Goal: Task Accomplishment & Management: Manage account settings

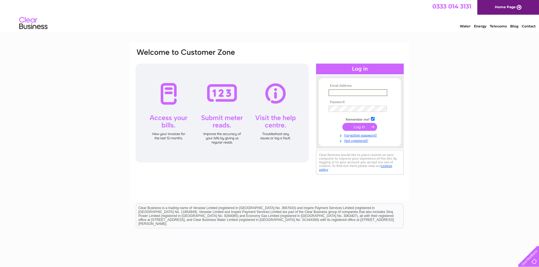
click at [360, 92] on input "text" at bounding box center [357, 92] width 59 height 7
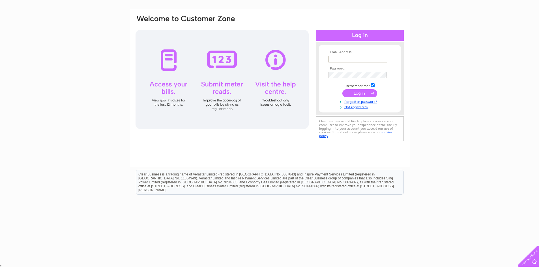
scroll to position [35, 0]
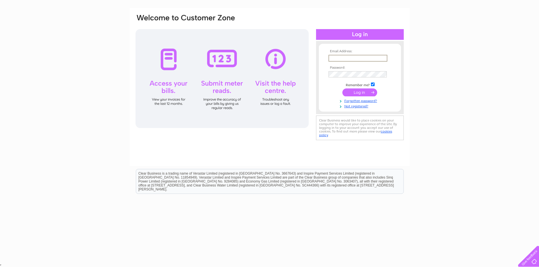
click at [355, 59] on input "text" at bounding box center [357, 58] width 59 height 7
click at [364, 58] on input "text" at bounding box center [357, 58] width 59 height 7
type input "shams@barleychambers.co.uk"
click at [342, 89] on input "submit" at bounding box center [359, 93] width 35 height 8
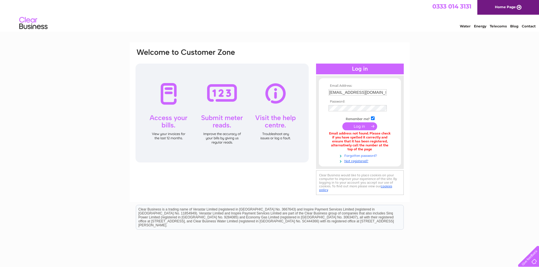
click at [358, 157] on link "Forgotten password?" at bounding box center [360, 155] width 64 height 5
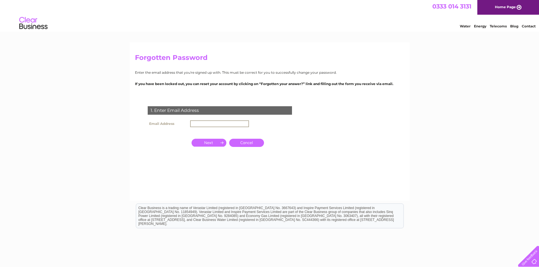
click at [198, 124] on input "text" at bounding box center [219, 124] width 59 height 7
click at [215, 143] on input "button" at bounding box center [209, 142] width 35 height 8
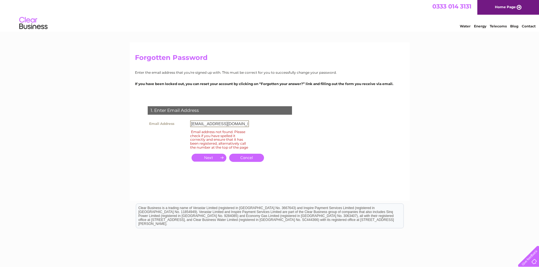
drag, startPoint x: 203, startPoint y: 124, endPoint x: 155, endPoint y: 124, distance: 48.7
click at [155, 124] on tr "Email Address shams@barleychambers.co.uk" at bounding box center [198, 124] width 104 height 10
type input "mail@barleychambers.co.uk"
click at [204, 162] on input "button" at bounding box center [209, 158] width 35 height 8
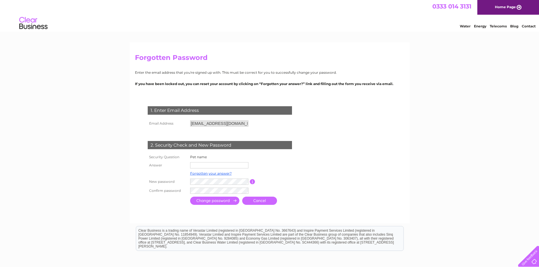
click at [204, 166] on input "text" at bounding box center [219, 165] width 58 height 6
type input "lottie"
click at [228, 203] on input "submit" at bounding box center [214, 201] width 49 height 8
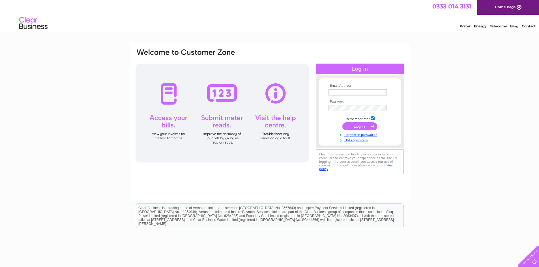
type input "[EMAIL_ADDRESS][DOMAIN_NAME]"
click at [359, 124] on input "submit" at bounding box center [359, 127] width 35 height 8
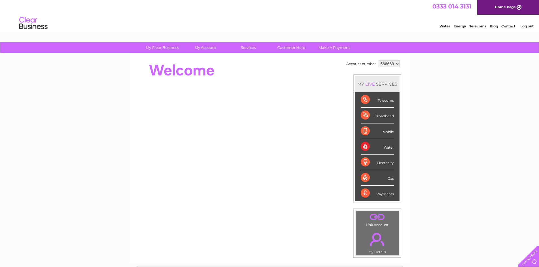
click at [392, 65] on select "566669 982937" at bounding box center [389, 64] width 21 height 7
click at [444, 77] on div "My Clear Business Login Details My Details My Preferences Link Account My Accou…" at bounding box center [269, 201] width 539 height 318
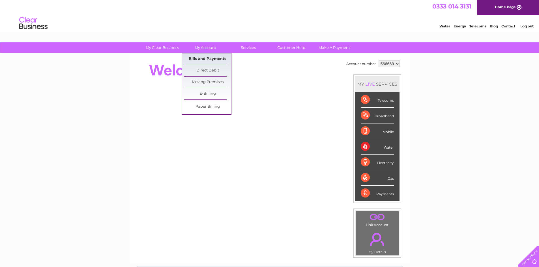
click at [211, 57] on link "Bills and Payments" at bounding box center [207, 58] width 47 height 11
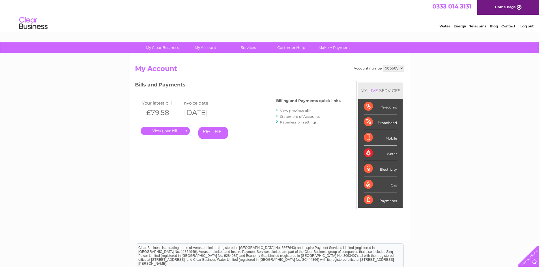
click at [396, 67] on select "566669 982937" at bounding box center [393, 68] width 21 height 7
select select "982937"
click at [383, 65] on select "566669 982937" at bounding box center [393, 68] width 21 height 7
click at [164, 131] on link "." at bounding box center [165, 131] width 49 height 8
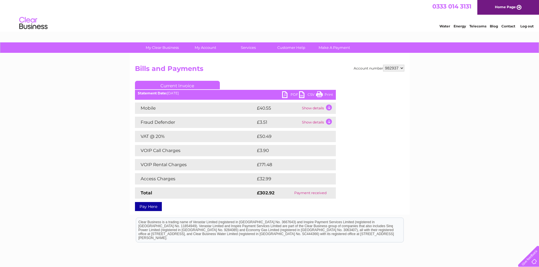
click at [311, 107] on td "Show details" at bounding box center [317, 108] width 35 height 11
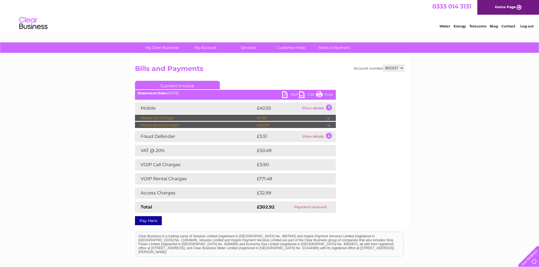
click at [311, 137] on td "Show details" at bounding box center [317, 136] width 35 height 11
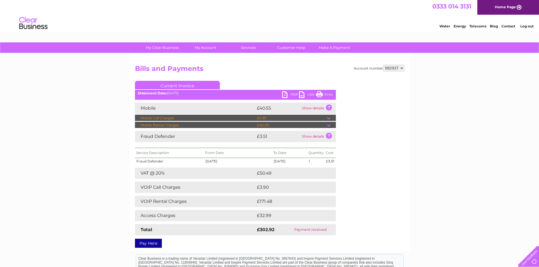
click at [311, 137] on td "Show details" at bounding box center [317, 136] width 35 height 11
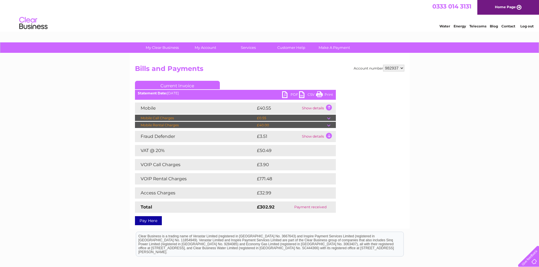
click at [330, 108] on td "Show details" at bounding box center [317, 108] width 35 height 11
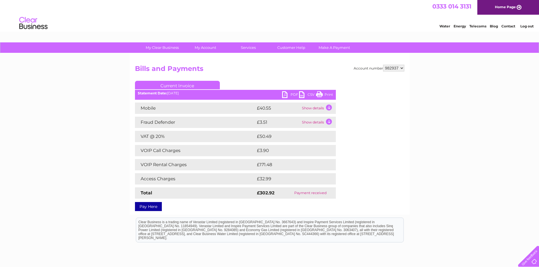
click at [328, 110] on td "Show details" at bounding box center [317, 108] width 35 height 11
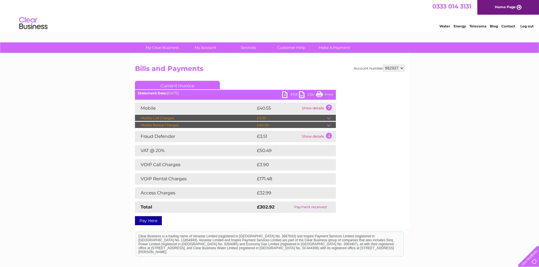
click at [329, 109] on td "Show details" at bounding box center [317, 108] width 35 height 11
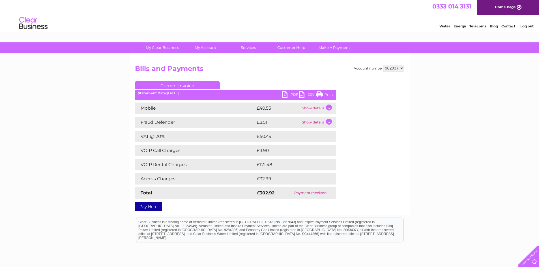
click at [313, 122] on td "Show details" at bounding box center [317, 122] width 35 height 11
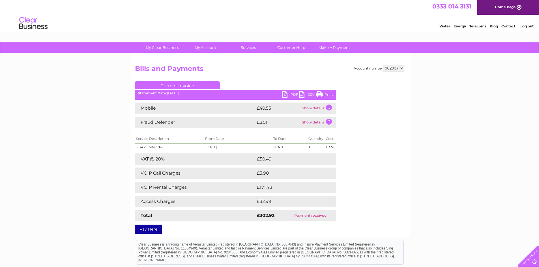
click at [330, 124] on td "Show details" at bounding box center [317, 122] width 35 height 11
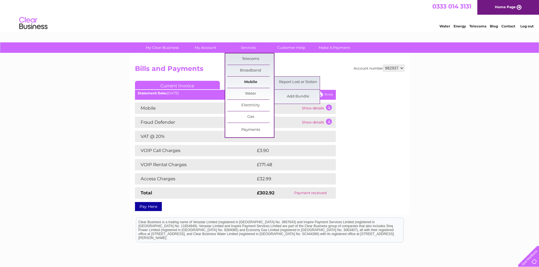
click at [245, 81] on link "Mobile" at bounding box center [250, 82] width 47 height 11
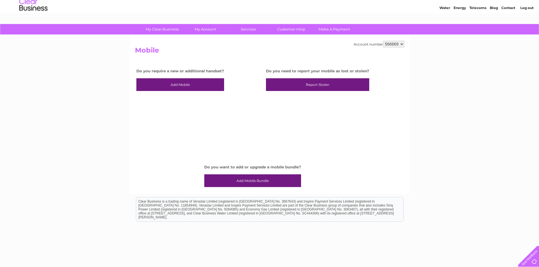
scroll to position [28, 0]
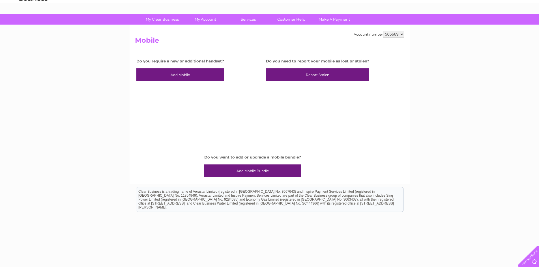
click at [396, 34] on select "566669 982937" at bounding box center [393, 34] width 21 height 7
select select "982937"
click at [383, 31] on select "566669 982937" at bounding box center [393, 34] width 21 height 7
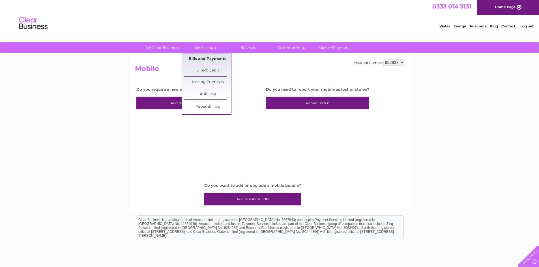
click at [205, 58] on link "Bills and Payments" at bounding box center [207, 58] width 47 height 11
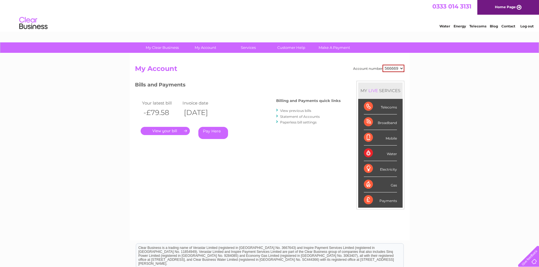
click at [400, 69] on select "566669 982937" at bounding box center [394, 68] width 22 height 7
select select "982937"
click at [383, 65] on select "566669 982937" at bounding box center [394, 68] width 22 height 7
drag, startPoint x: 402, startPoint y: 139, endPoint x: 382, endPoint y: 136, distance: 20.5
click at [401, 139] on li "Mobile" at bounding box center [380, 138] width 44 height 16
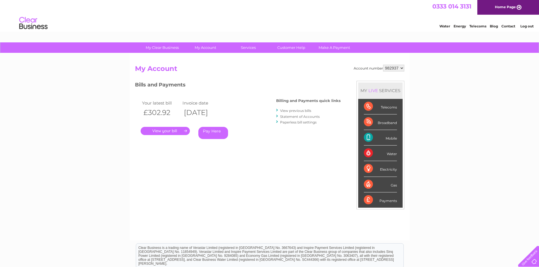
click at [388, 136] on div "Mobile" at bounding box center [380, 138] width 33 height 16
click at [390, 138] on div "Mobile" at bounding box center [380, 138] width 33 height 16
click at [373, 91] on div "LIVE" at bounding box center [373, 90] width 12 height 5
click at [337, 48] on link "Make A Payment" at bounding box center [334, 47] width 47 height 10
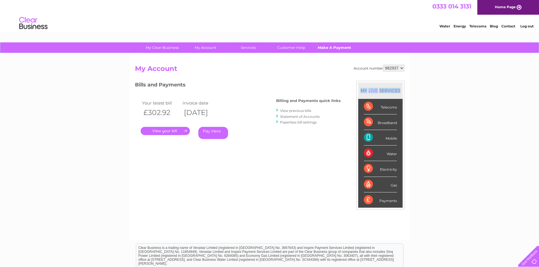
click at [335, 47] on link "Make A Payment" at bounding box center [334, 47] width 47 height 10
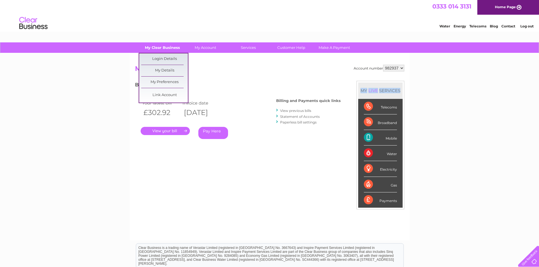
click at [162, 47] on link "My Clear Business" at bounding box center [162, 47] width 47 height 10
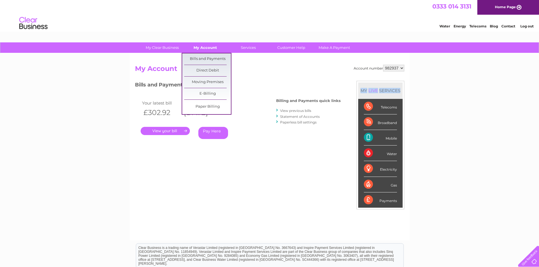
click at [200, 47] on link "My Account" at bounding box center [205, 47] width 47 height 10
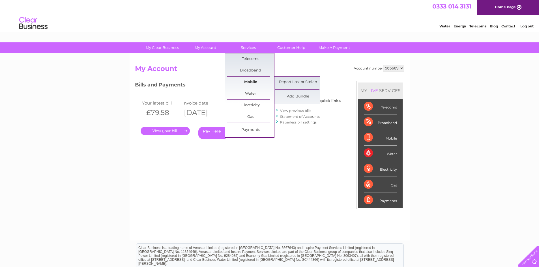
click at [244, 82] on link "Mobile" at bounding box center [250, 82] width 47 height 11
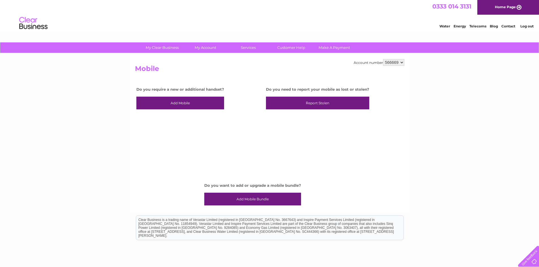
click at [398, 64] on select "566669 982937" at bounding box center [393, 62] width 21 height 7
select select "982937"
click at [383, 59] on select "566669 982937" at bounding box center [393, 62] width 21 height 7
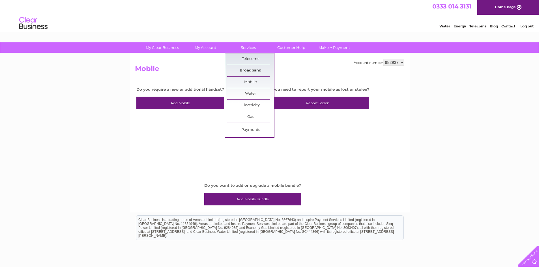
click at [256, 68] on link "Broadband" at bounding box center [250, 70] width 47 height 11
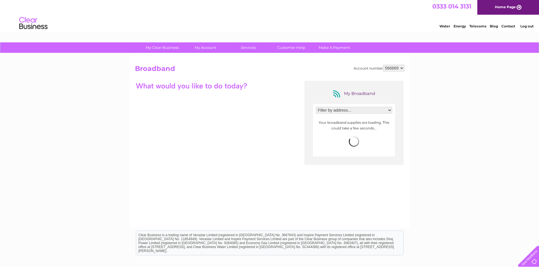
click at [342, 111] on select "Filter by address... 103A Westbourne Grove, Paddington, London, London, W2 4UW" at bounding box center [354, 110] width 76 height 7
click at [327, 100] on div "My Broadband Filter by address... 103A Westbourne Grove, Paddington, London, Lo…" at bounding box center [353, 109] width 99 height 57
click at [389, 67] on select "566669 982937" at bounding box center [393, 68] width 21 height 7
select select "982937"
click at [383, 65] on select "566669 982937" at bounding box center [393, 68] width 21 height 7
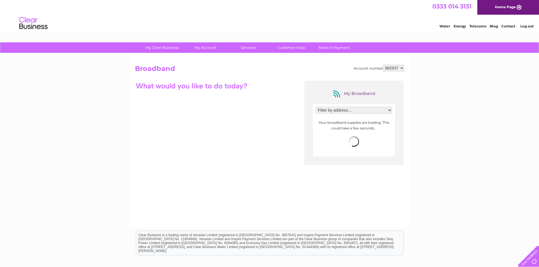
click at [350, 110] on select "Filter by address... [STREET_ADDRESS]" at bounding box center [354, 110] width 76 height 7
select select "2072189"
click at [316, 107] on select "Filter by address... 117 Westbourne Grove, Paddington, London, London, W2 4UP" at bounding box center [354, 110] width 76 height 7
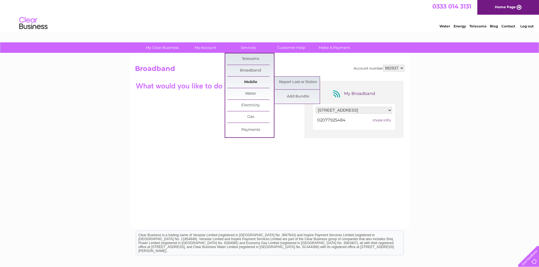
click at [252, 80] on link "Mobile" at bounding box center [250, 82] width 47 height 11
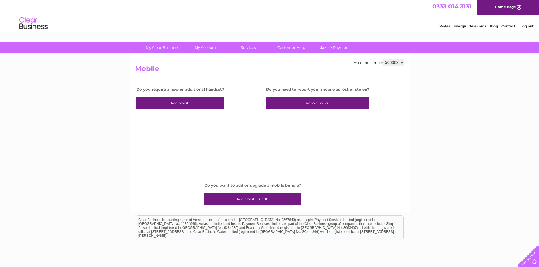
click at [392, 62] on select "566669 982937" at bounding box center [393, 62] width 21 height 7
select select "982937"
click at [383, 59] on select "566669 982937" at bounding box center [393, 62] width 21 height 7
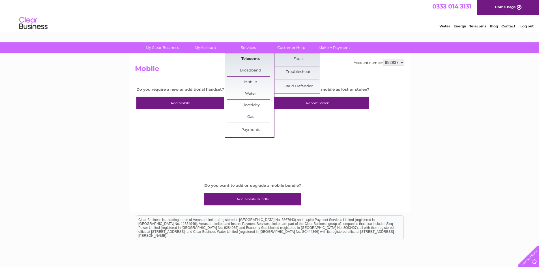
click at [257, 59] on link "Telecoms" at bounding box center [250, 58] width 47 height 11
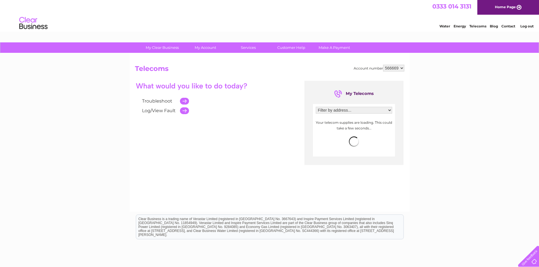
click at [363, 111] on select "Filter by address... 103A Westbourne Grove, Paddington, London, London, W2 4UW" at bounding box center [354, 110] width 76 height 7
click at [393, 68] on select "566669 982937" at bounding box center [393, 68] width 21 height 7
select select "982937"
click at [383, 65] on select "566669 982937" at bounding box center [393, 68] width 21 height 7
click at [351, 109] on select "Filter by address... 103A Westbourne Grove, Paddington, London, London, W2 4UW" at bounding box center [354, 110] width 76 height 7
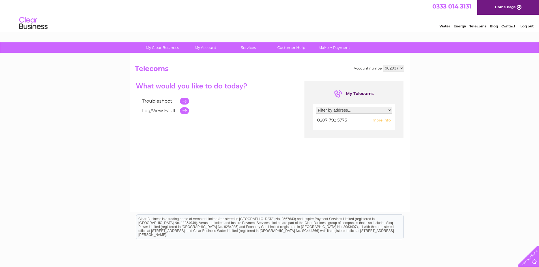
click at [388, 91] on center "My Telecoms" at bounding box center [353, 93] width 93 height 9
click at [369, 109] on select "Filter by address... 117 Westbourne Grove, Paddington, London, London, W2 4UP" at bounding box center [354, 110] width 76 height 7
select select "2072189"
click at [316, 107] on select "Filter by address... 117 Westbourne Grove, Paddington, London, London, W2 4UP" at bounding box center [354, 110] width 76 height 7
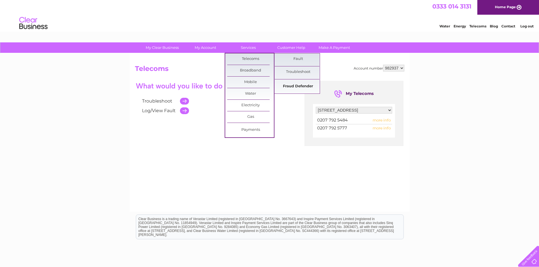
click at [293, 87] on link "Fraud Defender" at bounding box center [298, 86] width 47 height 11
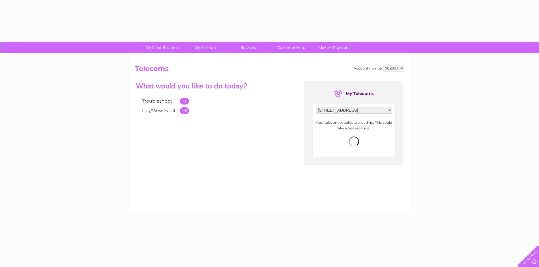
select select "2072189"
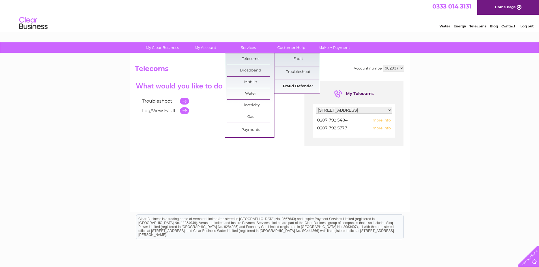
click at [290, 88] on link "Fraud Defender" at bounding box center [298, 86] width 47 height 11
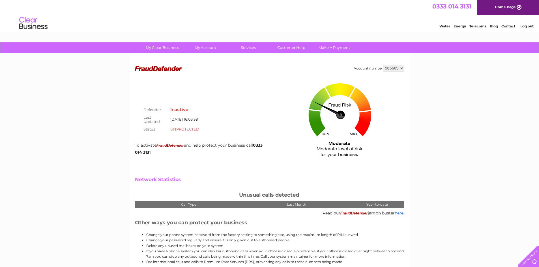
click at [401, 69] on select "566669 982937" at bounding box center [393, 68] width 21 height 7
select select "982937"
click at [383, 65] on select "566669 982937" at bounding box center [393, 68] width 21 height 7
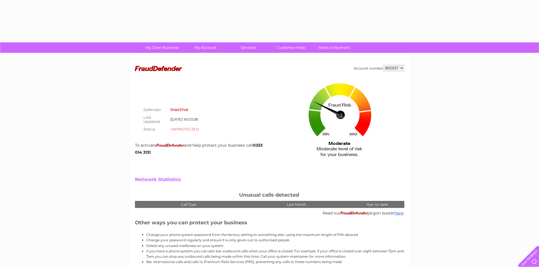
select select "982937"
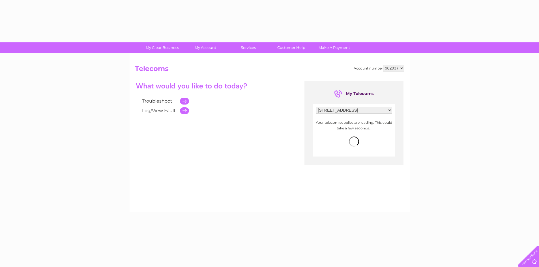
select select "2072189"
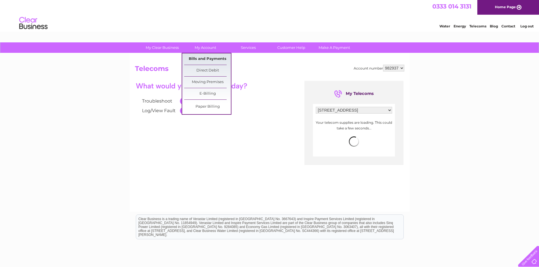
click at [220, 59] on link "Bills and Payments" at bounding box center [207, 58] width 47 height 11
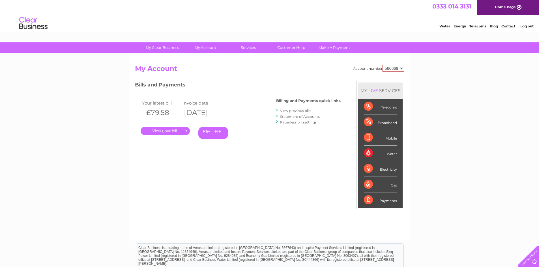
click at [391, 68] on select "566669 982937" at bounding box center [394, 68] width 22 height 7
select select "982937"
click at [383, 65] on select "566669 982937" at bounding box center [394, 68] width 22 height 7
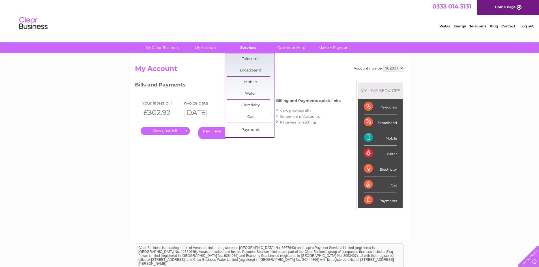
click at [250, 46] on link "Services" at bounding box center [248, 47] width 47 height 10
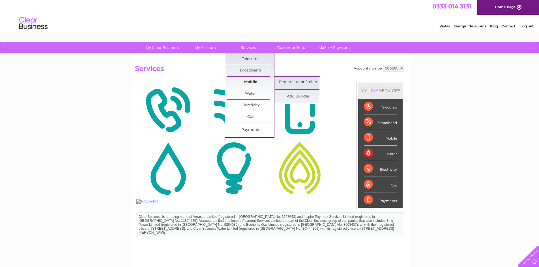
click at [259, 83] on link "Mobile" at bounding box center [250, 82] width 47 height 11
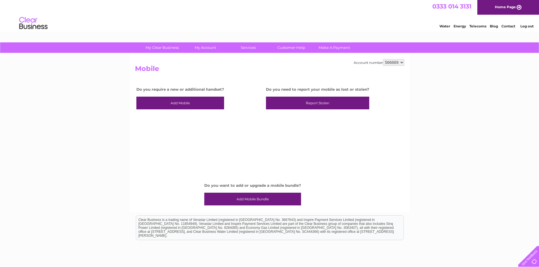
click at [398, 66] on select "566669 982937" at bounding box center [393, 62] width 21 height 7
select select "982937"
click at [383, 59] on select "566669 982937" at bounding box center [393, 62] width 21 height 7
click at [306, 147] on div "Do you need to report your mobile as lost or stolen? Report Stolen" at bounding box center [317, 128] width 103 height 93
